Goal: Communication & Community: Connect with others

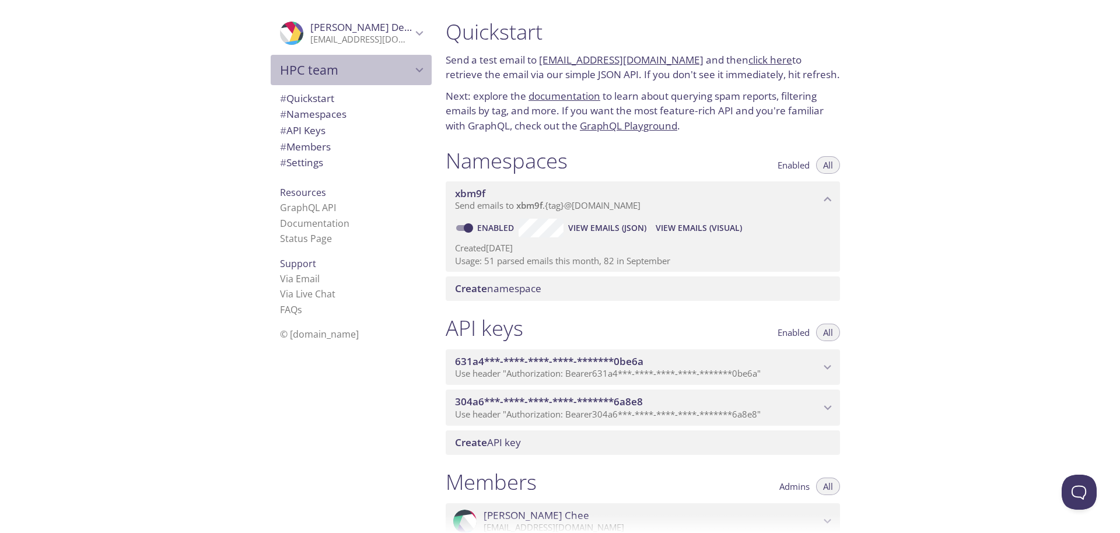
click at [423, 71] on icon "HPC team" at bounding box center [419, 69] width 15 height 15
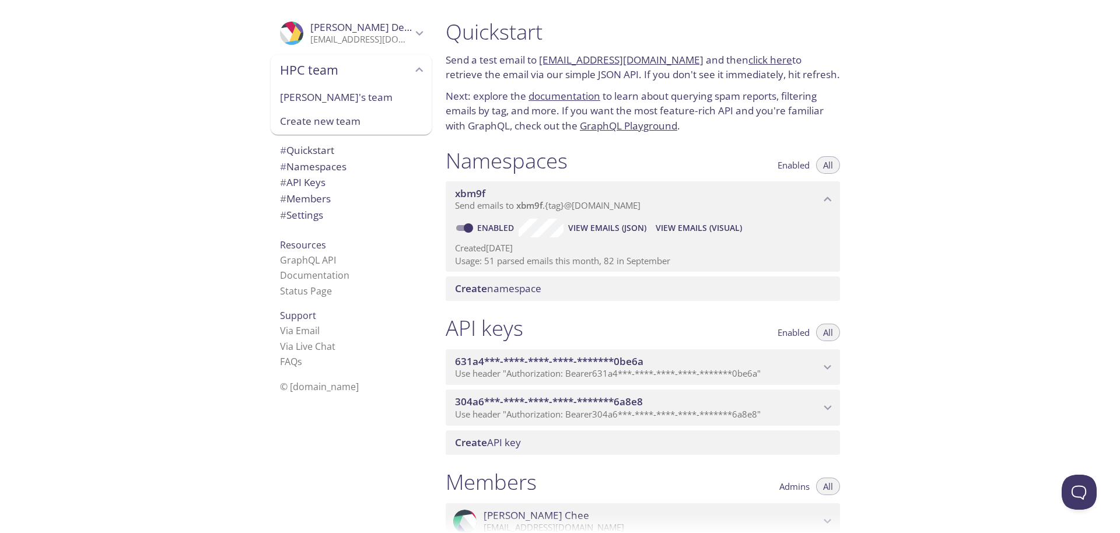
click at [339, 70] on span "HPC team" at bounding box center [346, 70] width 132 height 16
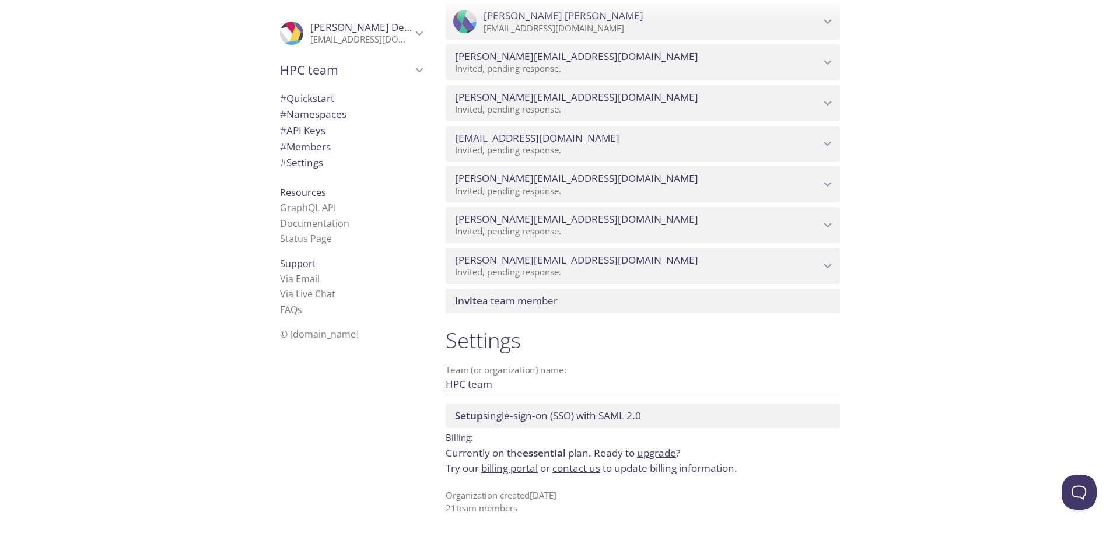
scroll to position [1308, 0]
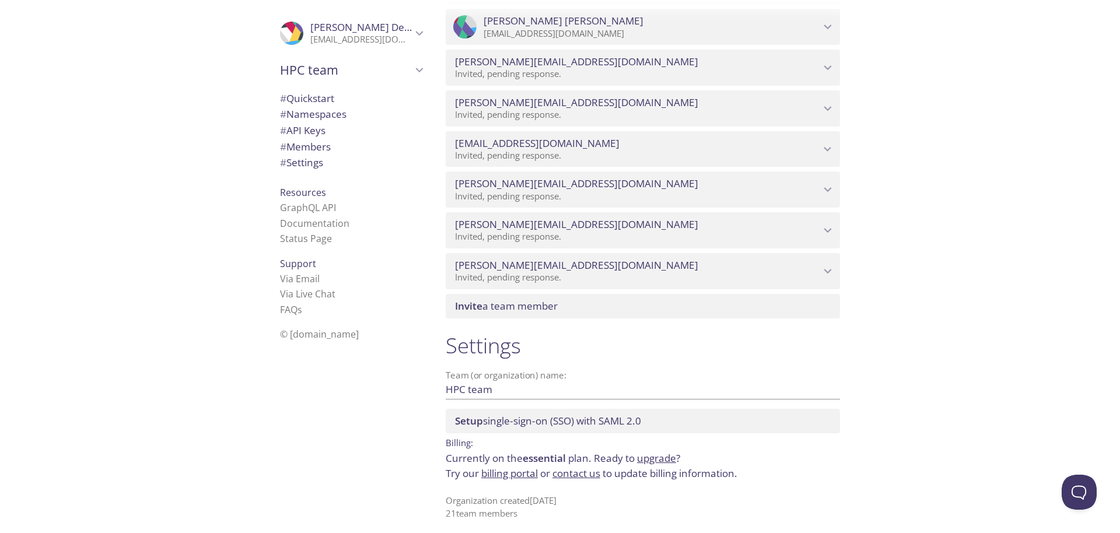
click at [520, 306] on span "Invite a team member" at bounding box center [506, 305] width 103 height 13
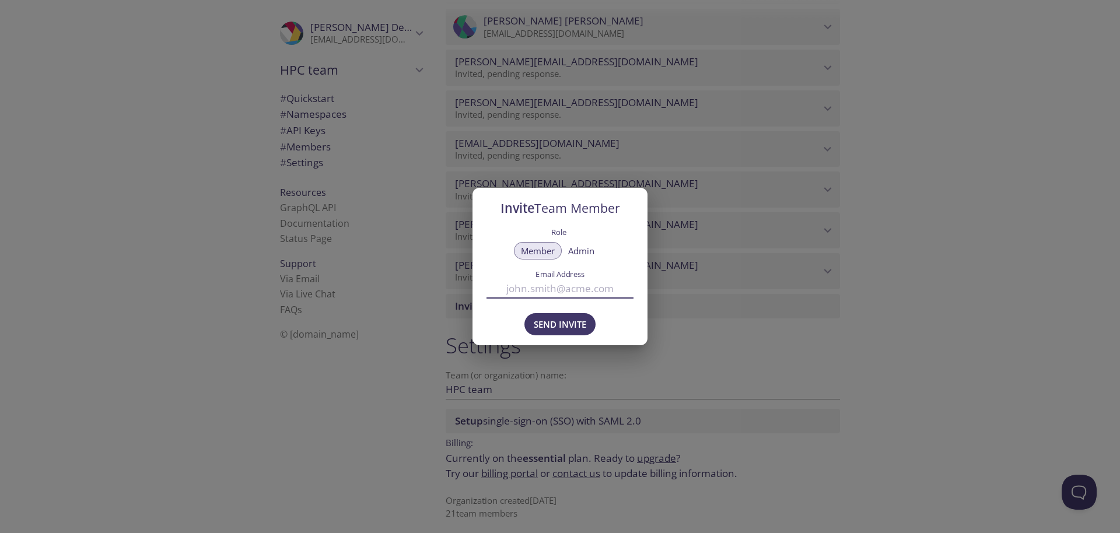
click at [546, 288] on input "Email Address" at bounding box center [559, 288] width 147 height 19
paste input "[PERSON_NAME][EMAIL_ADDRESS][DOMAIN_NAME]"
type input "[PERSON_NAME][EMAIL_ADDRESS][DOMAIN_NAME]"
click at [559, 318] on span "Send Invite" at bounding box center [560, 324] width 52 height 15
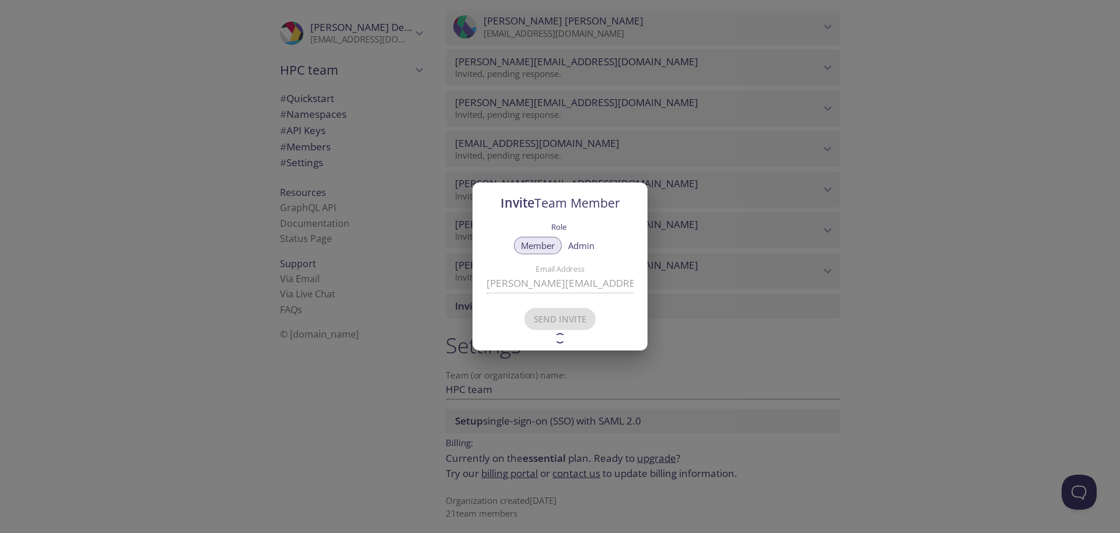
click at [953, 356] on div "Invite Team Member Role Member Admin Email Address [PERSON_NAME][EMAIL_ADDRESS]…" at bounding box center [560, 266] width 1120 height 533
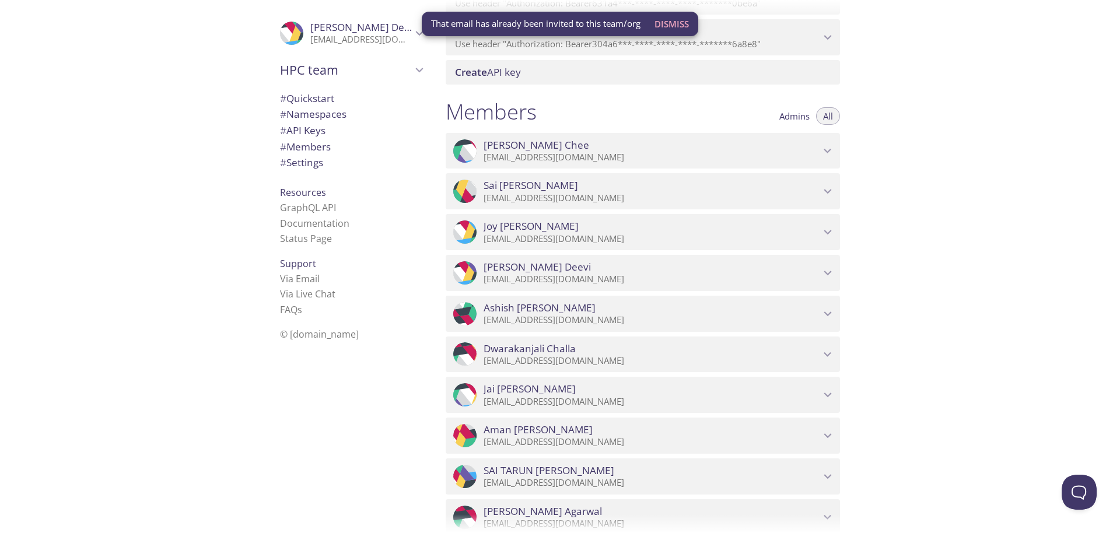
scroll to position [362, 0]
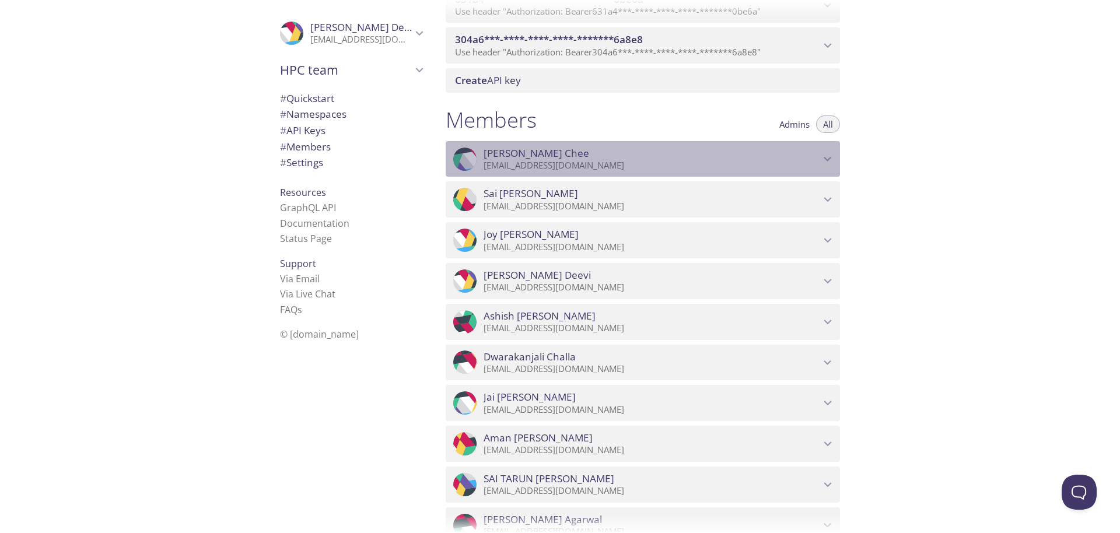
click at [567, 149] on span "[PERSON_NAME]" at bounding box center [651, 153] width 336 height 13
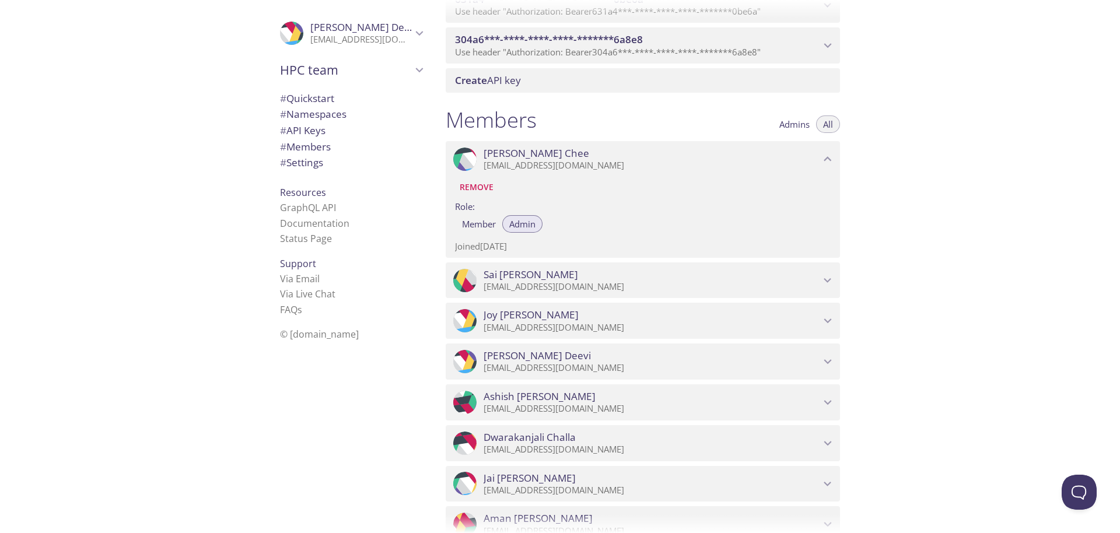
click at [544, 267] on div ".cls-1 { fill: #6d5ca8; } .cls-2 { fill: #3fc191; } .cls-3 { fill: #3b4752; } .…" at bounding box center [643, 280] width 394 height 36
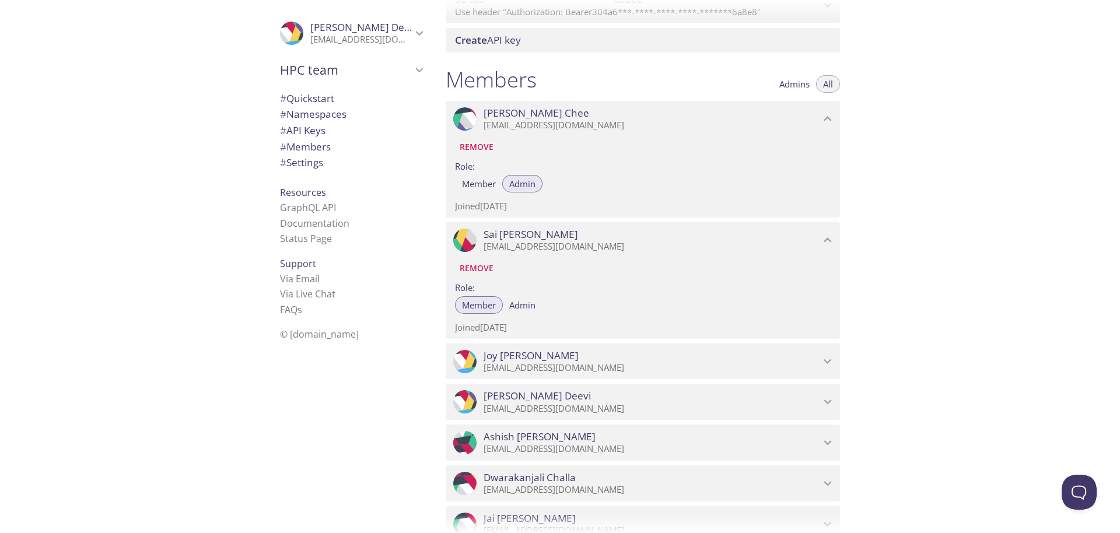
click at [553, 359] on span "[PERSON_NAME]" at bounding box center [651, 355] width 336 height 13
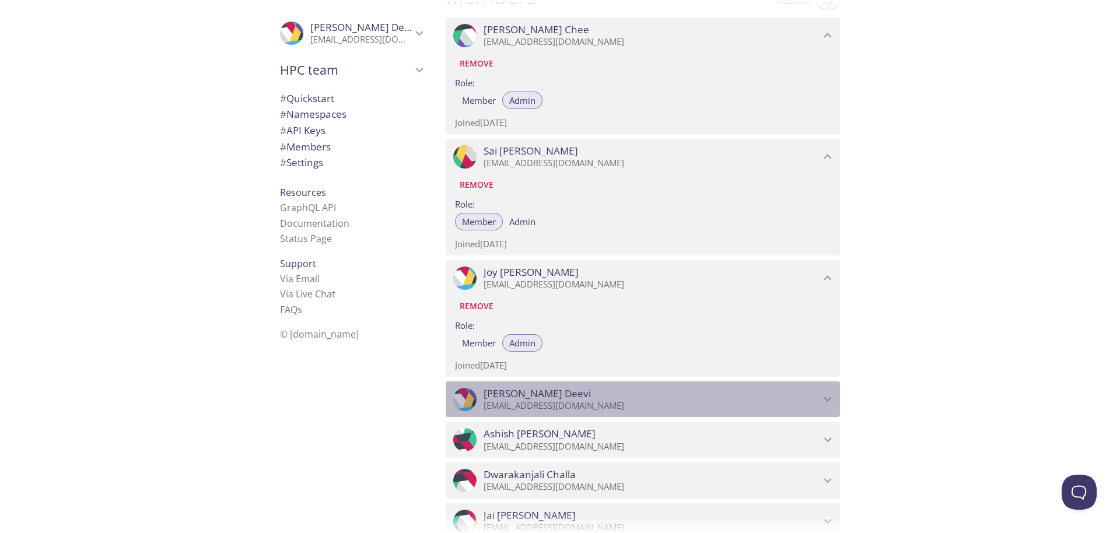
click at [565, 391] on span "[PERSON_NAME]" at bounding box center [536, 393] width 107 height 13
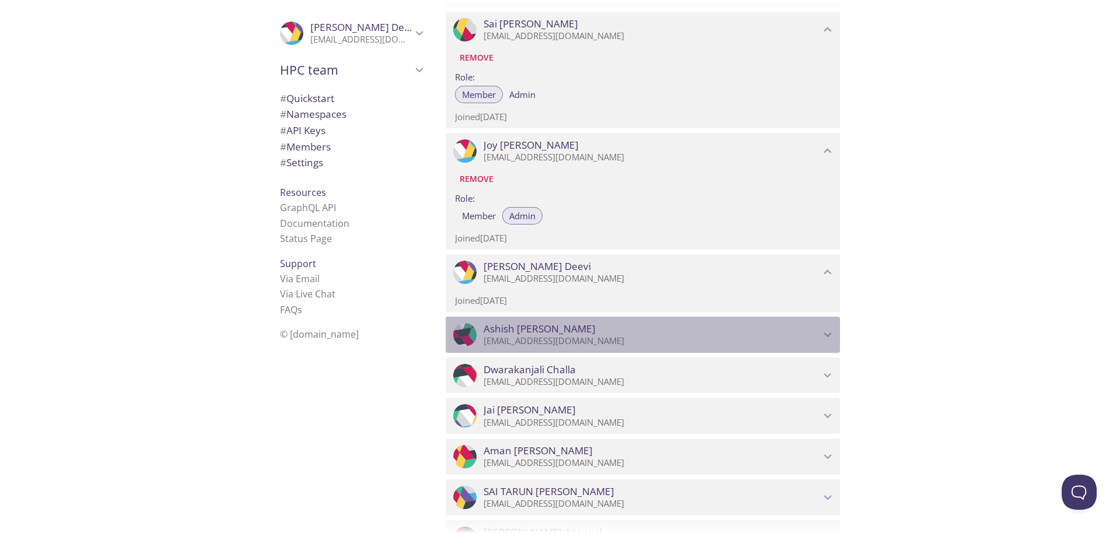
click at [594, 343] on p "[EMAIL_ADDRESS][DOMAIN_NAME]" at bounding box center [651, 341] width 336 height 12
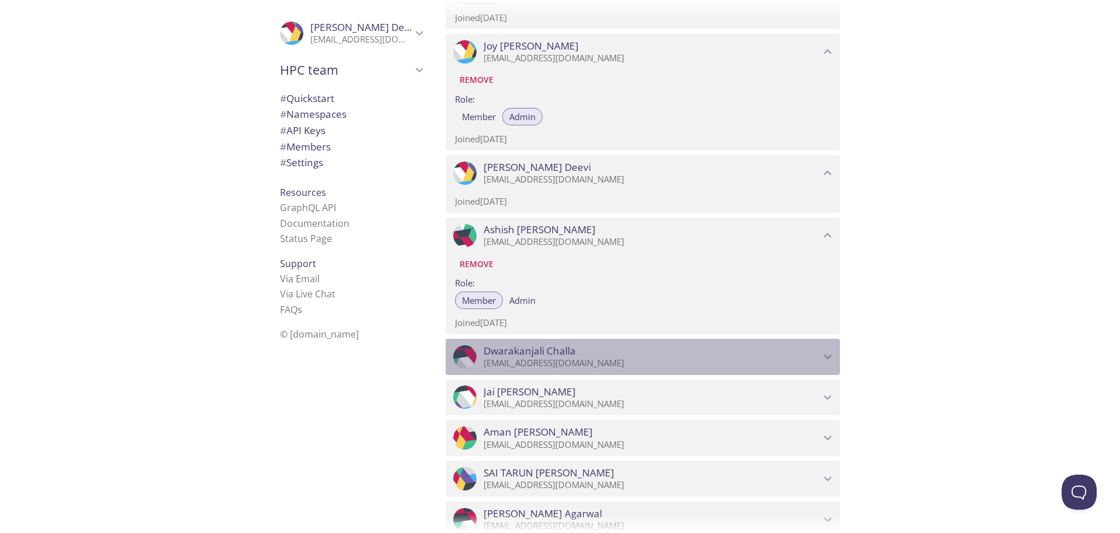
click at [594, 343] on div ".cls-1 { fill: #6d5ca8; } .cls-2 { fill: #3fc191; } .cls-3 { fill: #3b4752; } .…" at bounding box center [643, 357] width 394 height 36
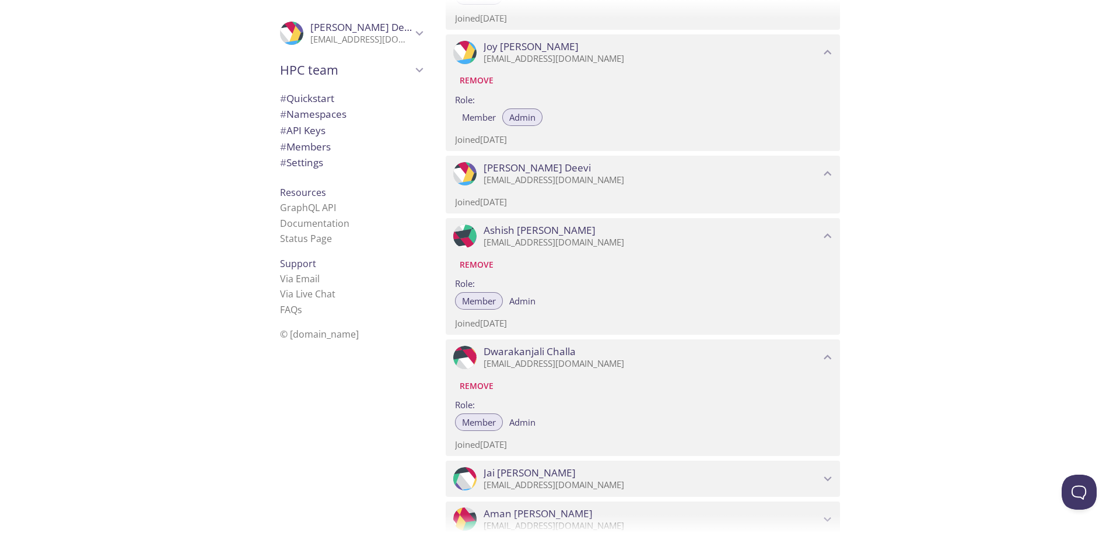
click at [1019, 347] on div "Quickstart Send a test email to [EMAIL_ADDRESS][DOMAIN_NAME] and then click her…" at bounding box center [777, 266] width 683 height 533
